Goal: Find contact information: Find contact information

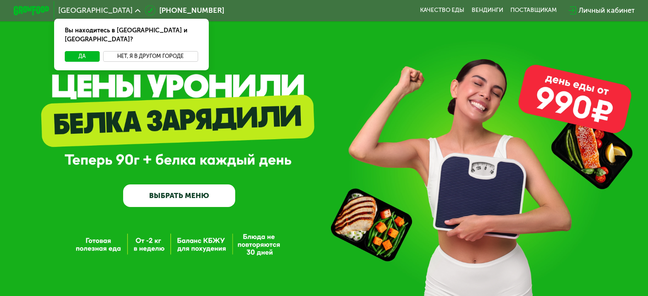
click at [162, 51] on button "Нет, я в другом городе" at bounding box center [150, 56] width 95 height 11
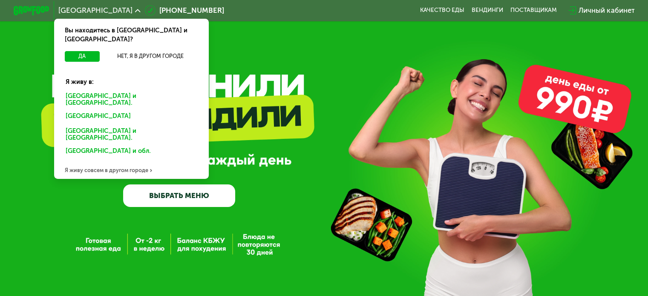
click at [224, 37] on div "GrowFood — доставка правильного питания ВЫБРАТЬ МЕНЮ" at bounding box center [324, 153] width 648 height 306
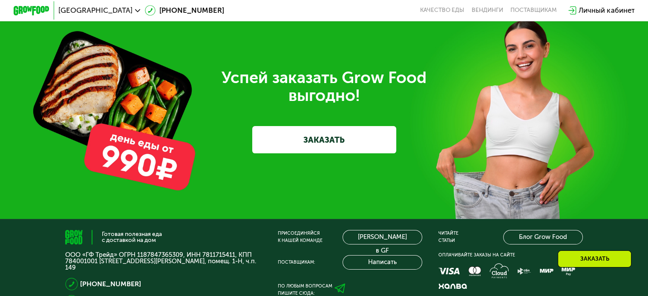
scroll to position [2745, 0]
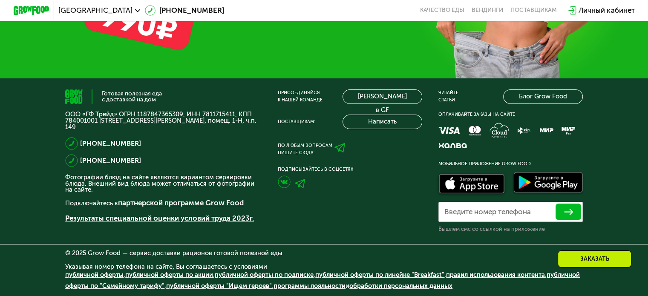
click at [287, 119] on div "Поставщикам:" at bounding box center [296, 121] width 37 height 7
click at [382, 122] on button "Написать" at bounding box center [381, 122] width 79 height 14
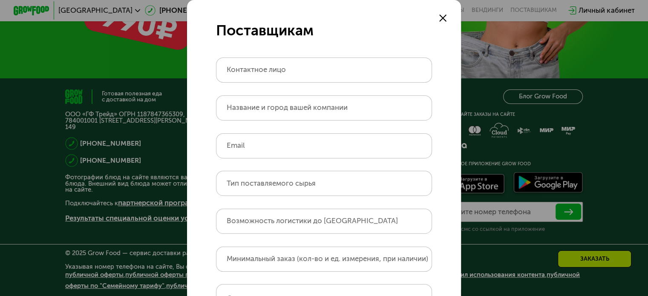
click at [439, 14] on icon at bounding box center [442, 17] width 7 height 7
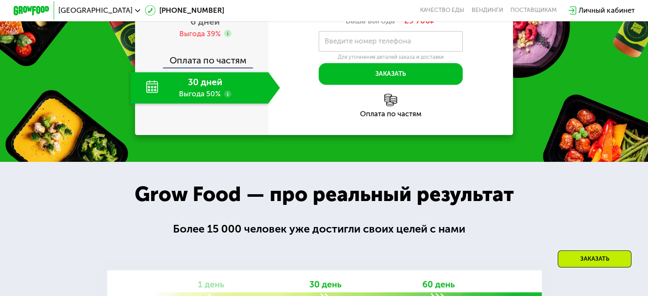
scroll to position [914, 0]
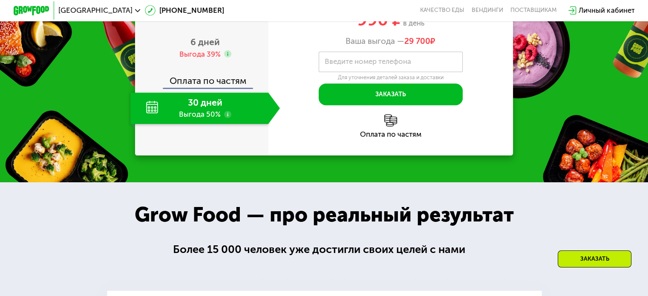
click at [135, 10] on icon at bounding box center [138, 11] width 6 height 6
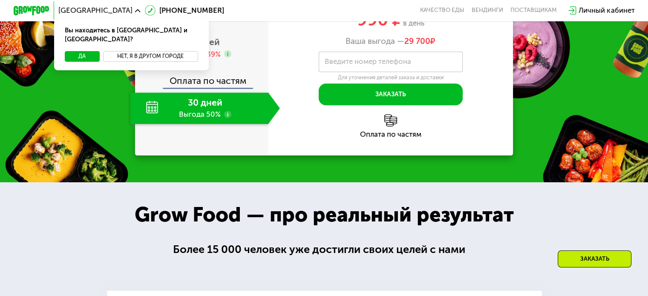
click at [128, 51] on button "Нет, я в другом городе" at bounding box center [150, 56] width 95 height 11
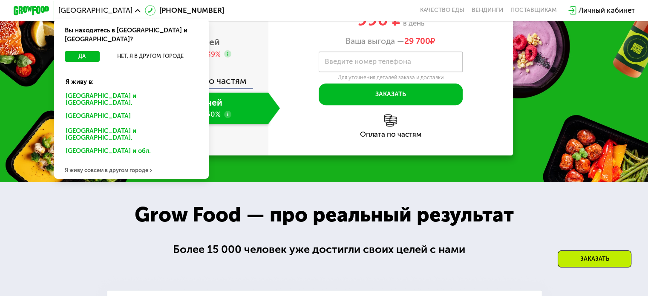
click at [89, 145] on div "[GEOGRAPHIC_DATA] и [GEOGRAPHIC_DATA]." at bounding box center [129, 152] width 141 height 14
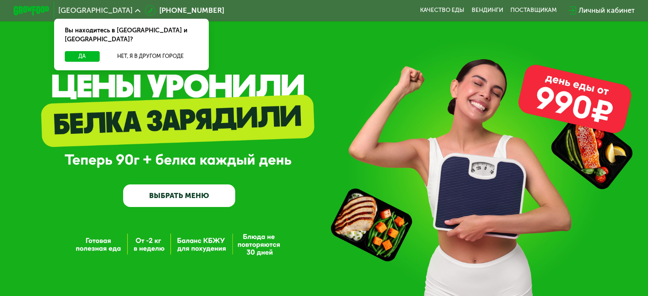
click at [24, 8] on img at bounding box center [32, 10] width 36 height 9
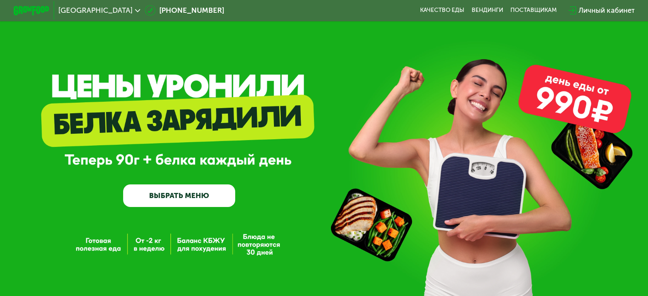
click at [23, 5] on div at bounding box center [31, 10] width 45 height 18
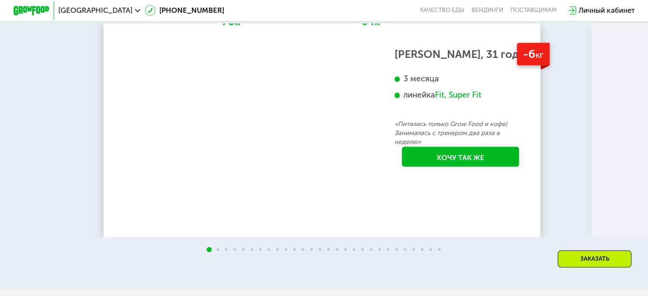
scroll to position [1490, 0]
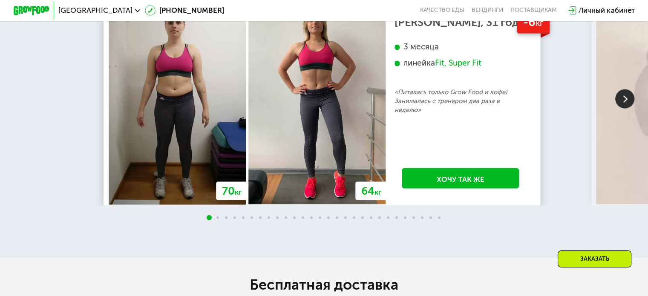
click at [625, 108] on img at bounding box center [624, 98] width 19 height 19
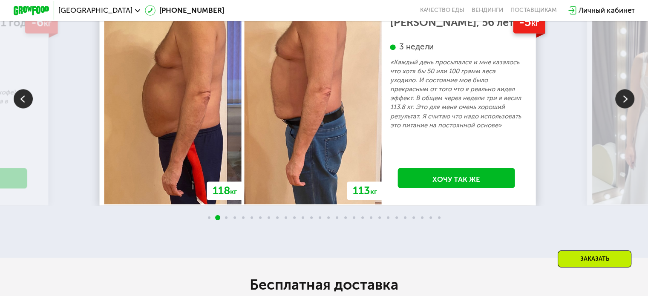
click at [624, 108] on img at bounding box center [624, 98] width 19 height 19
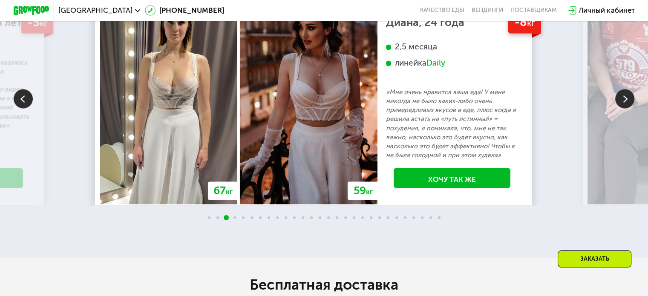
click at [624, 108] on img at bounding box center [624, 98] width 19 height 19
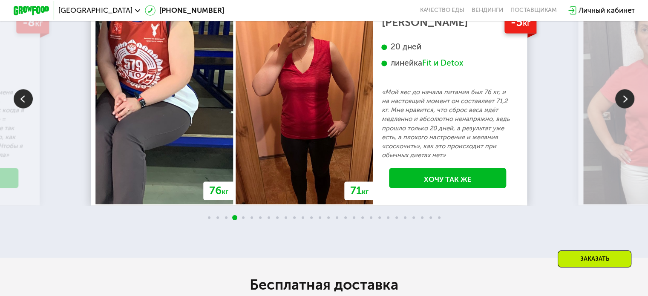
click at [624, 108] on img at bounding box center [624, 98] width 19 height 19
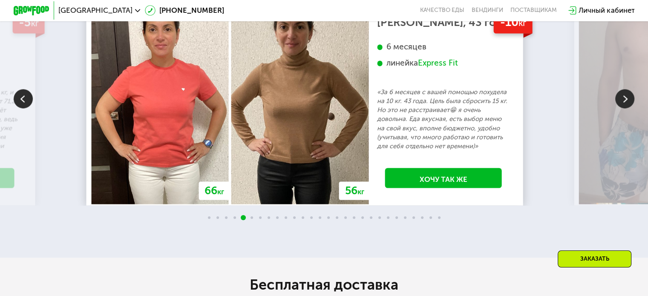
click at [624, 108] on img at bounding box center [624, 98] width 19 height 19
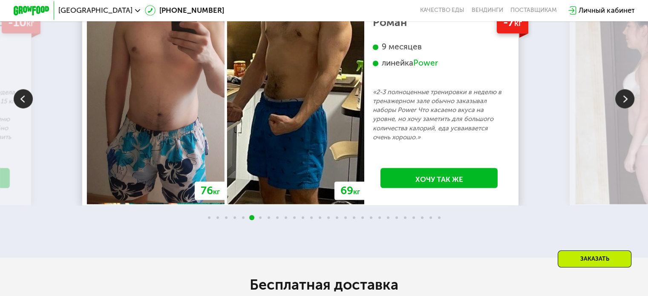
click at [624, 108] on img at bounding box center [624, 98] width 19 height 19
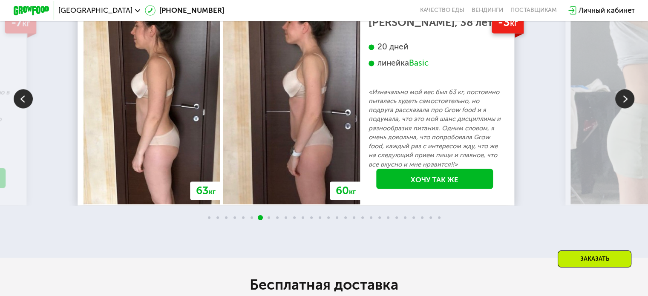
click at [624, 108] on img at bounding box center [624, 98] width 19 height 19
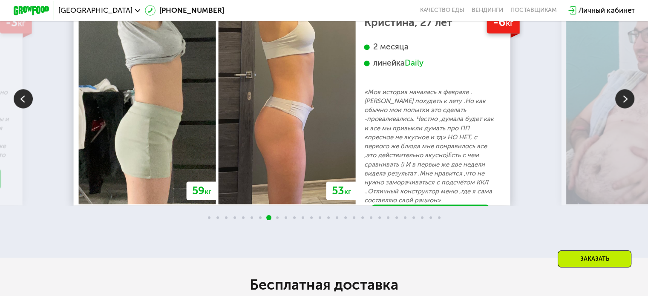
click at [624, 108] on img at bounding box center [624, 98] width 19 height 19
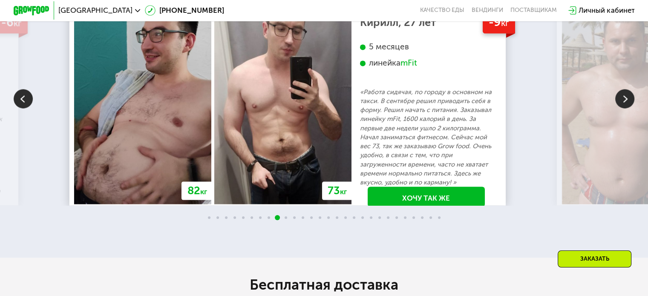
click at [624, 108] on img at bounding box center [624, 98] width 19 height 19
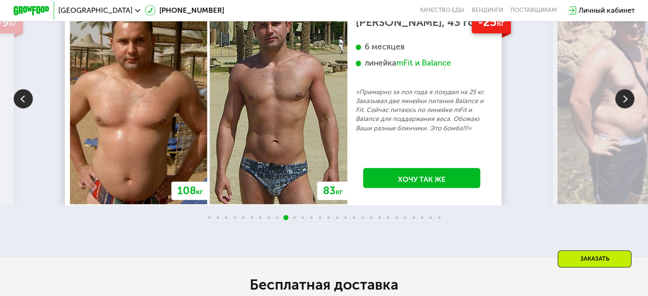
click at [624, 108] on img at bounding box center [624, 98] width 19 height 19
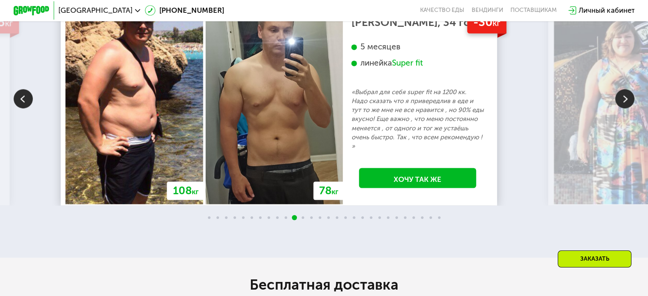
click at [624, 108] on img at bounding box center [624, 98] width 19 height 19
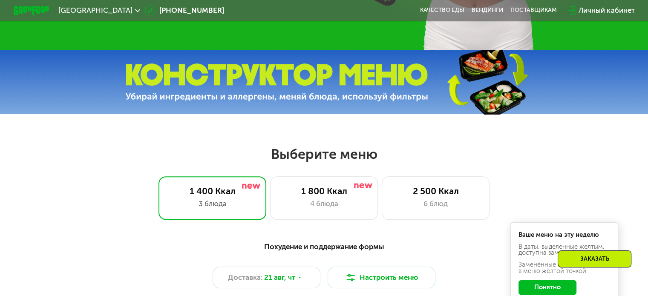
scroll to position [0, 0]
